Goal: Find specific page/section: Find specific page/section

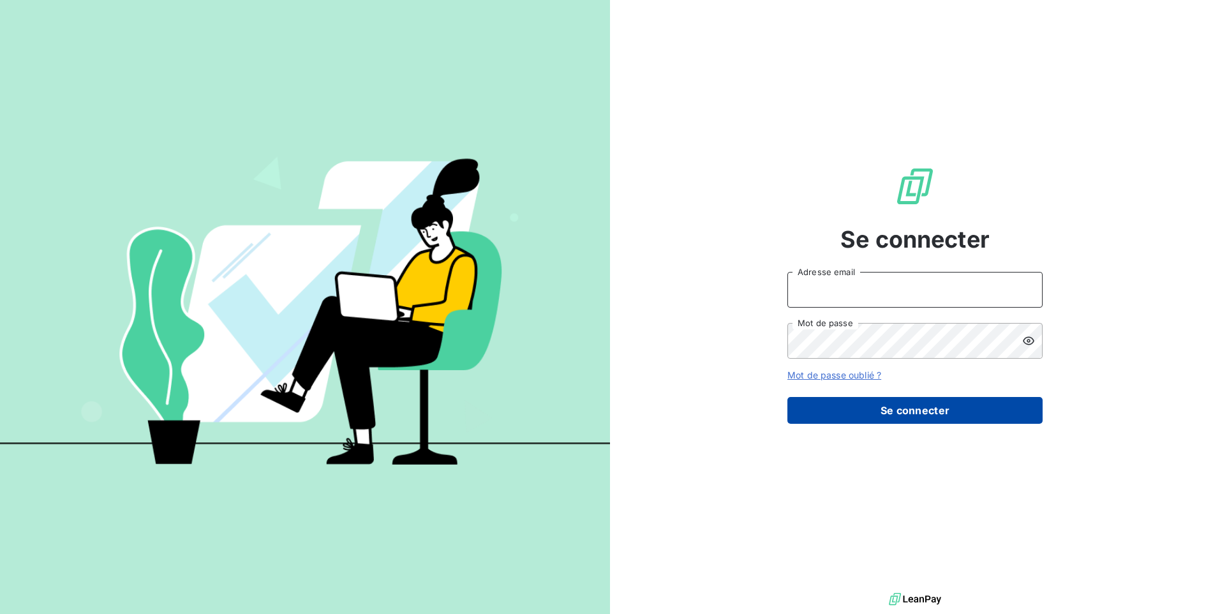
type input "compta@groupelumax.com"
click at [849, 415] on button "Se connecter" at bounding box center [914, 410] width 255 height 27
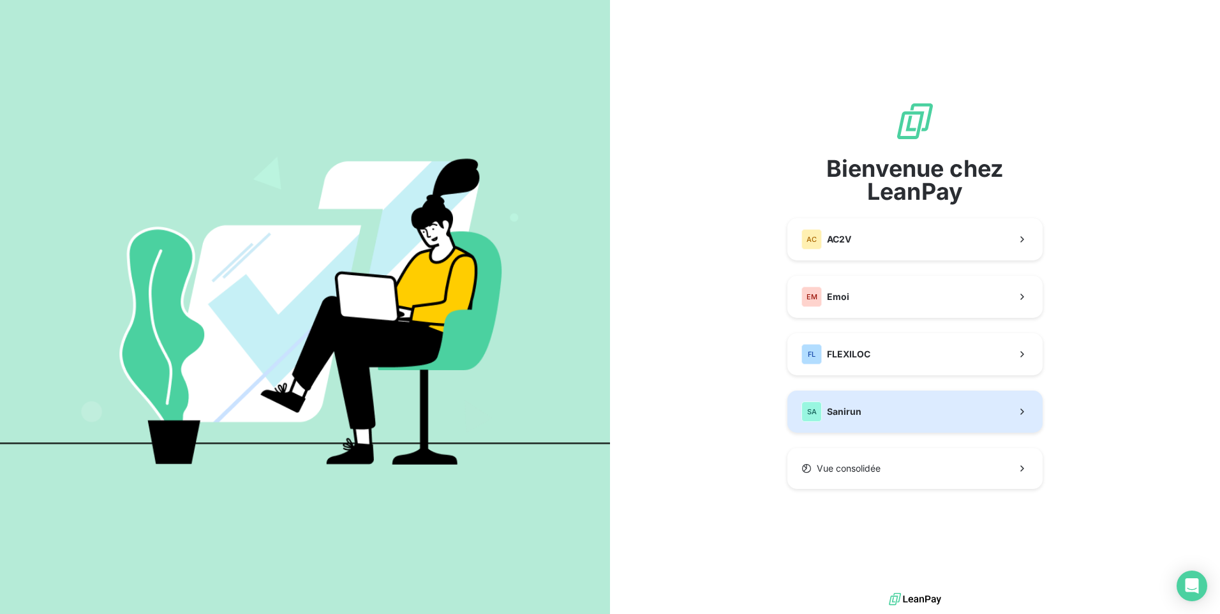
click at [866, 415] on button "SA Sanirun" at bounding box center [914, 411] width 255 height 42
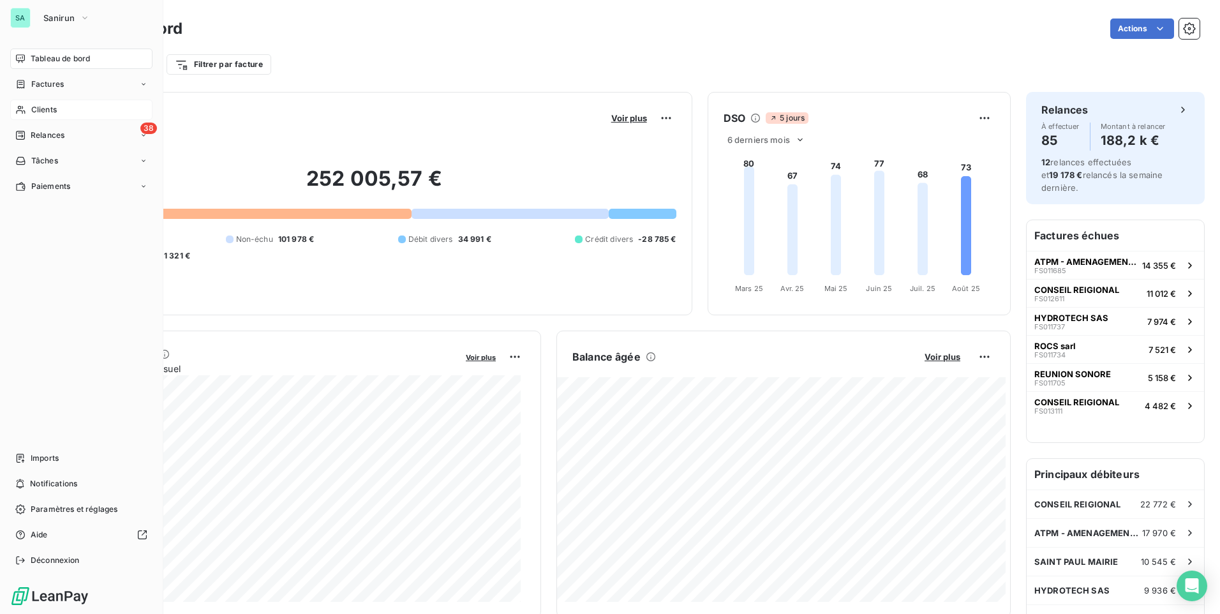
click at [54, 110] on span "Clients" at bounding box center [44, 109] width 26 height 11
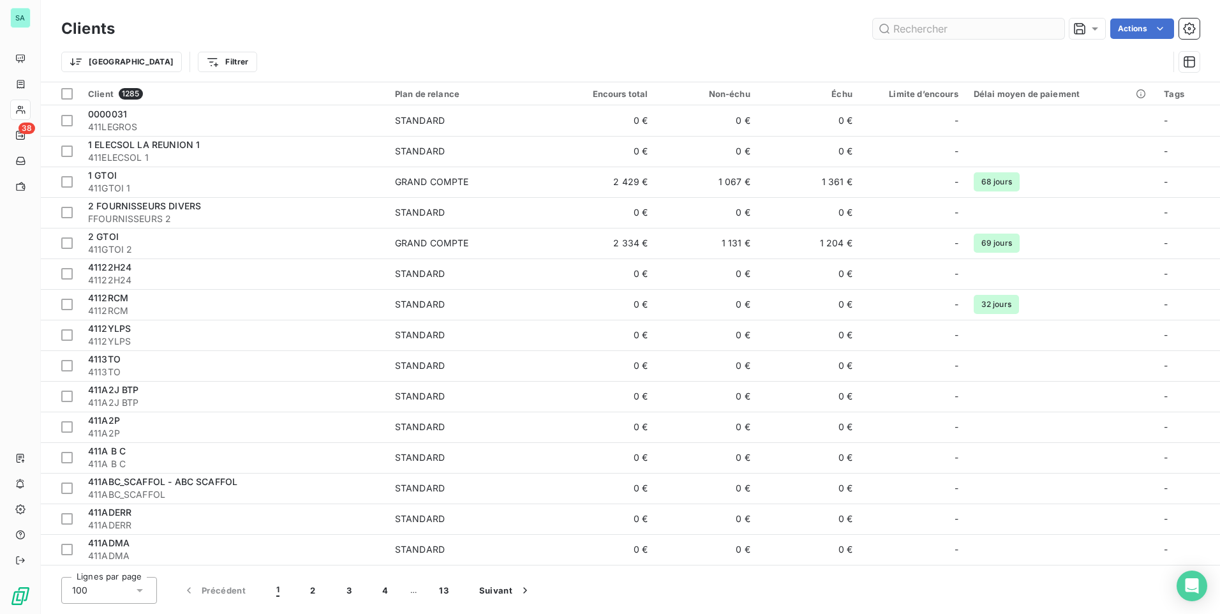
click at [907, 28] on input "text" at bounding box center [968, 28] width 191 height 20
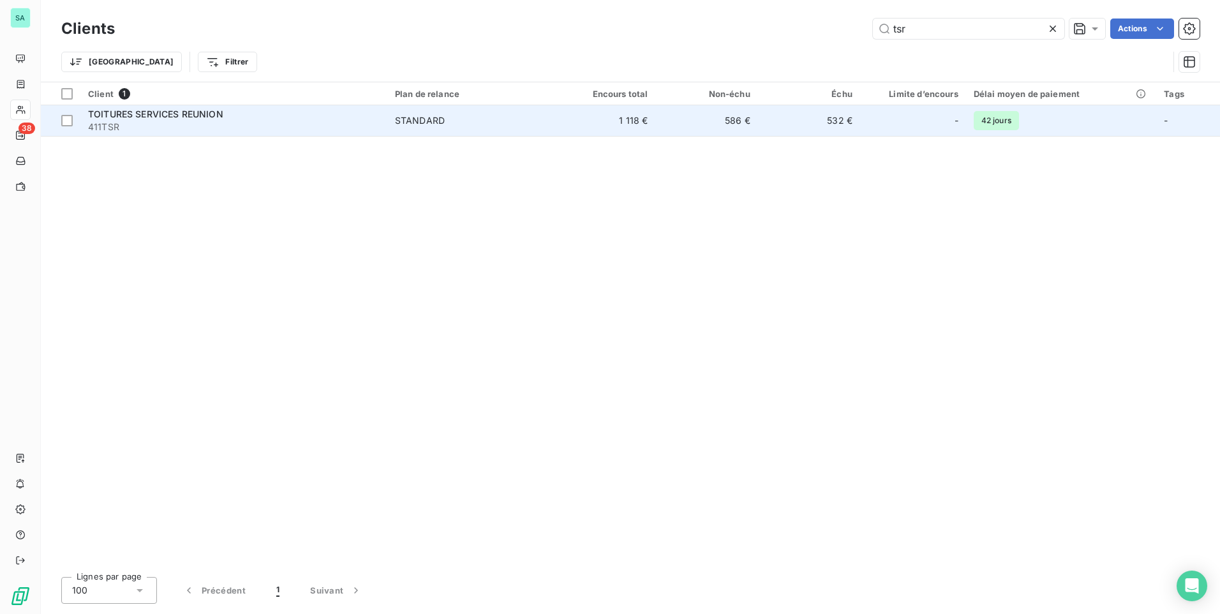
type input "tsr"
click at [151, 119] on span "TOITURES SERVICES REUNION" at bounding box center [155, 113] width 135 height 11
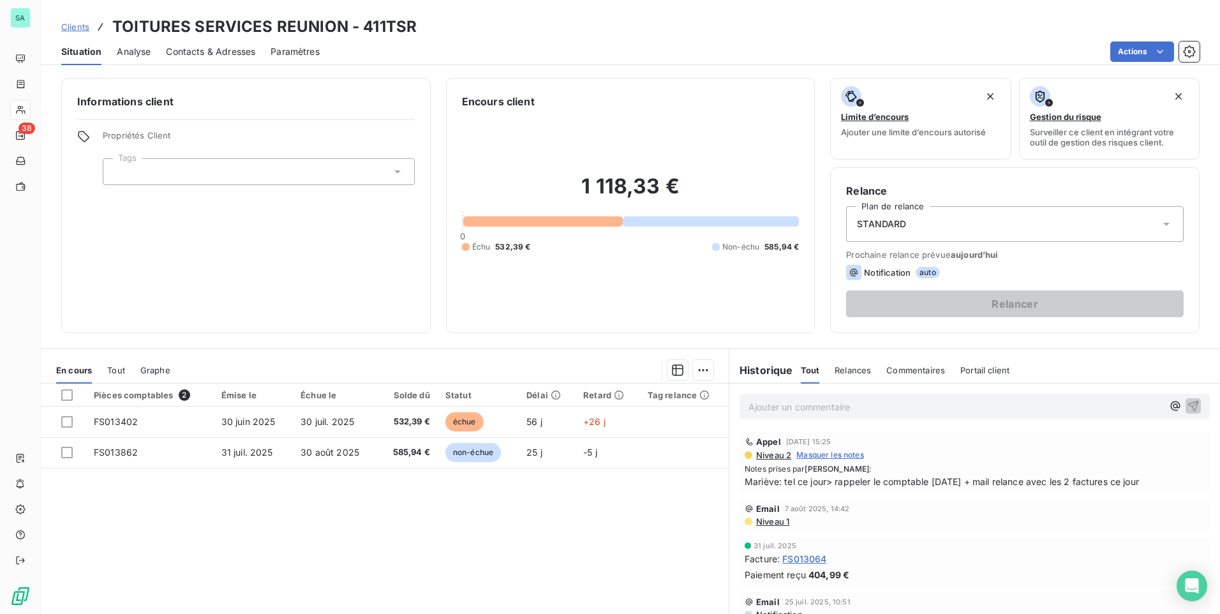
click at [906, 370] on span "Commentaires" at bounding box center [915, 370] width 59 height 10
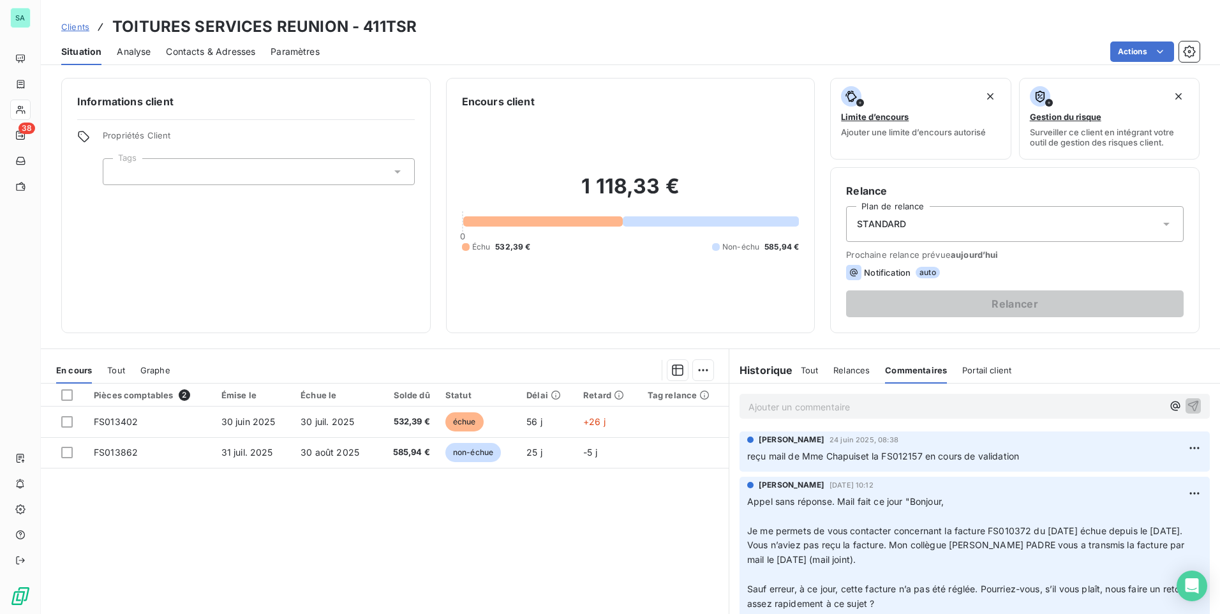
click at [774, 404] on p "Ajouter un commentaire ﻿" at bounding box center [955, 407] width 414 height 16
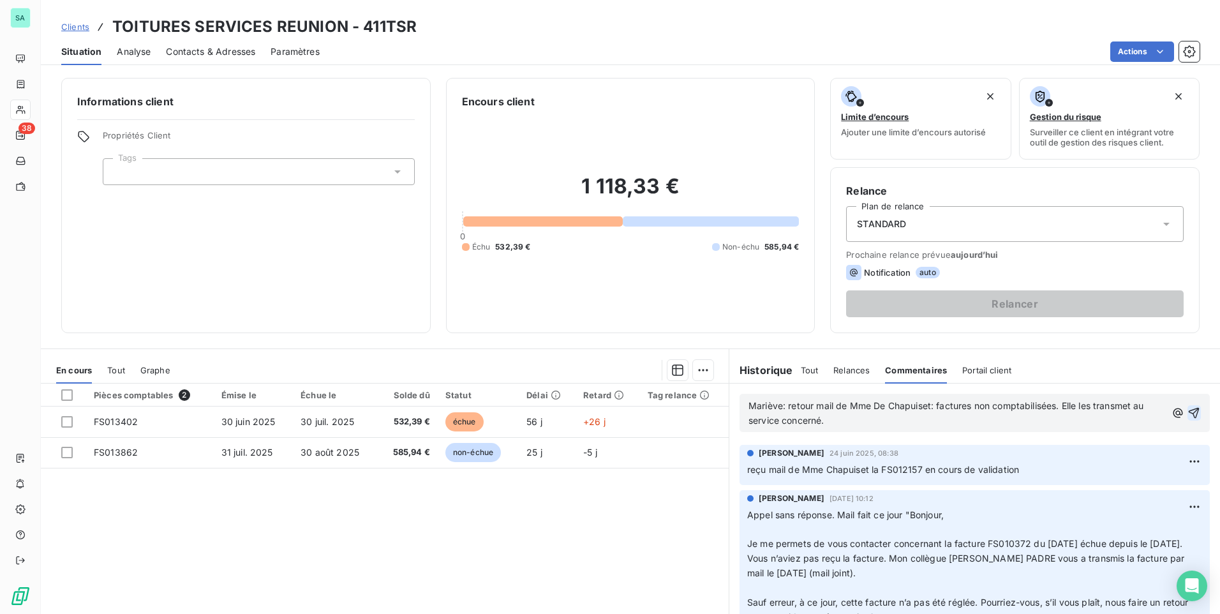
click at [1188, 415] on icon "button" at bounding box center [1193, 413] width 11 height 11
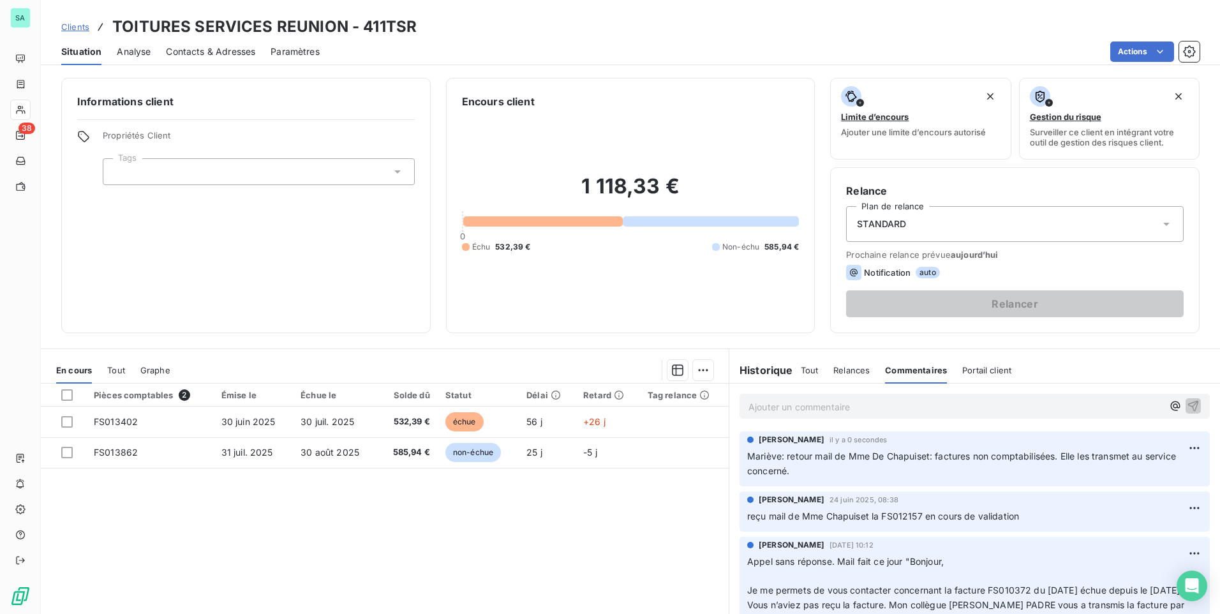
click at [216, 57] on span "Contacts & Adresses" at bounding box center [210, 51] width 89 height 13
